Goal: Information Seeking & Learning: Learn about a topic

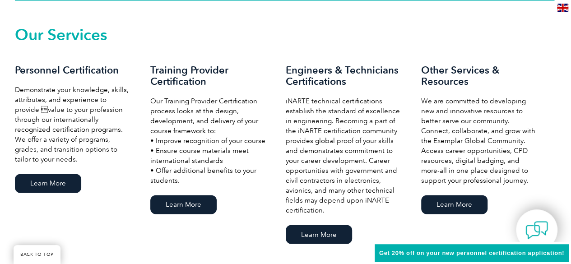
scroll to position [632, 0]
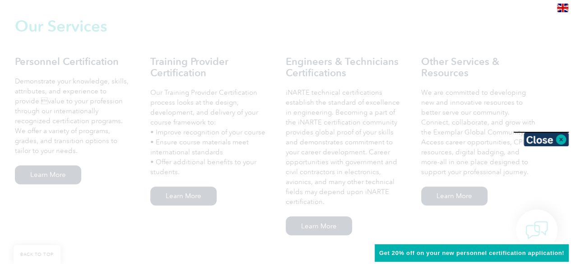
drag, startPoint x: 41, startPoint y: 171, endPoint x: 18, endPoint y: 119, distance: 57.4
click at [18, 119] on div at bounding box center [285, 132] width 571 height 264
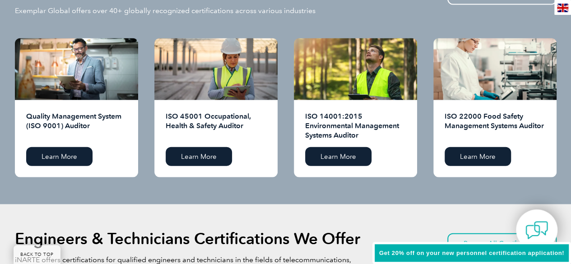
scroll to position [947, 0]
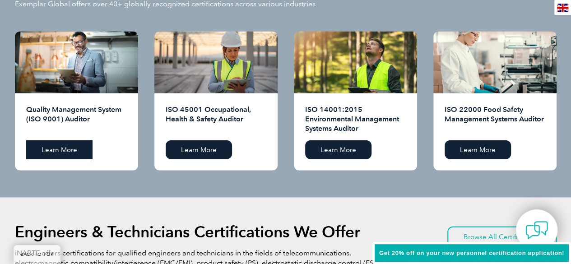
click at [69, 148] on link "Learn More" at bounding box center [59, 149] width 66 height 19
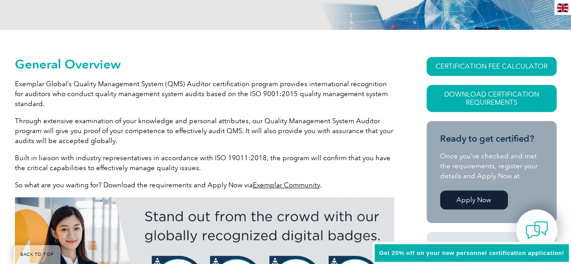
scroll to position [193, 0]
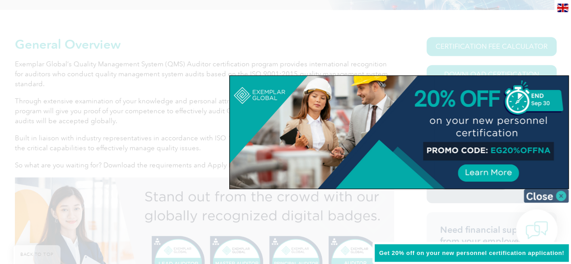
click at [534, 195] on img at bounding box center [545, 196] width 45 height 14
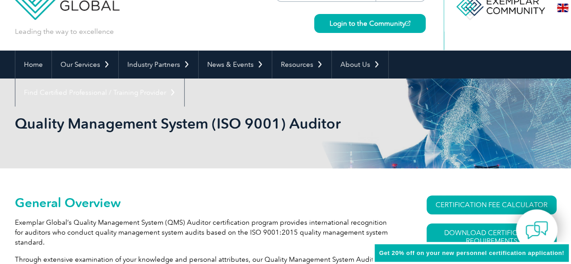
scroll to position [24, 0]
